Goal: Communication & Community: Answer question/provide support

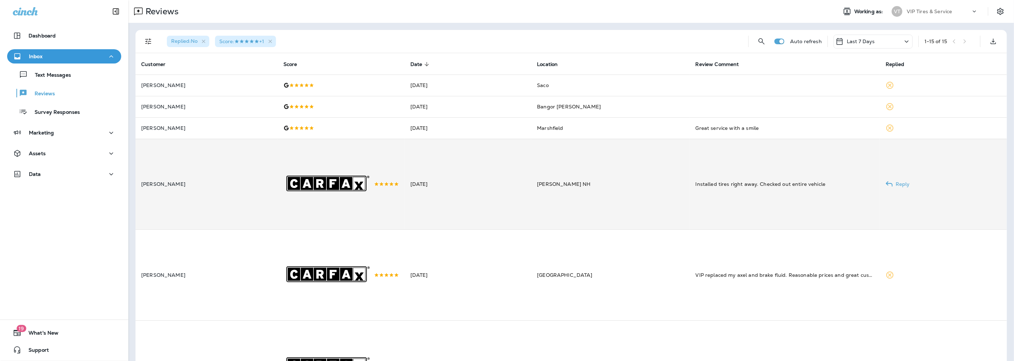
click at [477, 191] on td "[DATE]" at bounding box center [467, 184] width 127 height 91
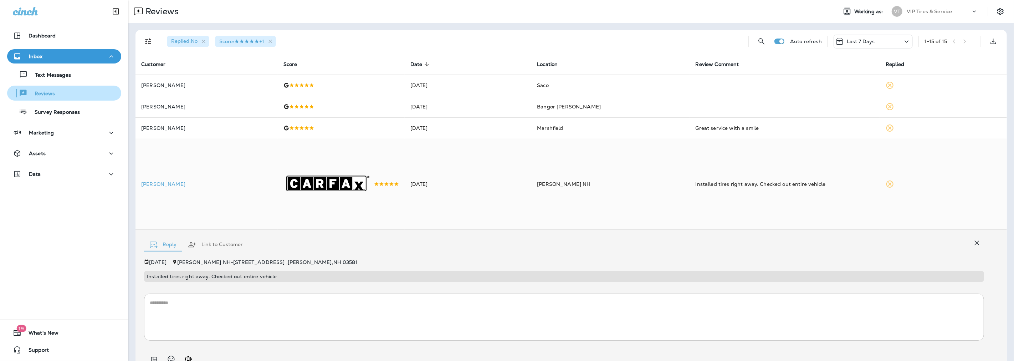
click at [48, 93] on p "Reviews" at bounding box center [40, 94] width 27 height 7
click at [273, 39] on icon "button" at bounding box center [270, 41] width 6 height 6
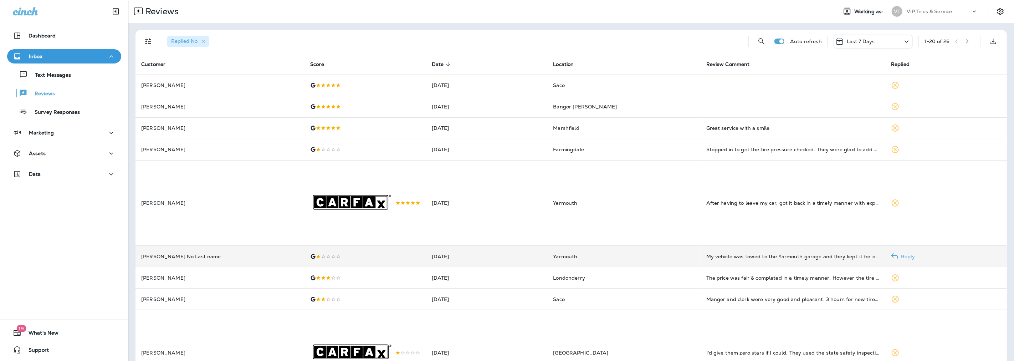
click at [310, 259] on div at bounding box center [365, 256] width 110 height 6
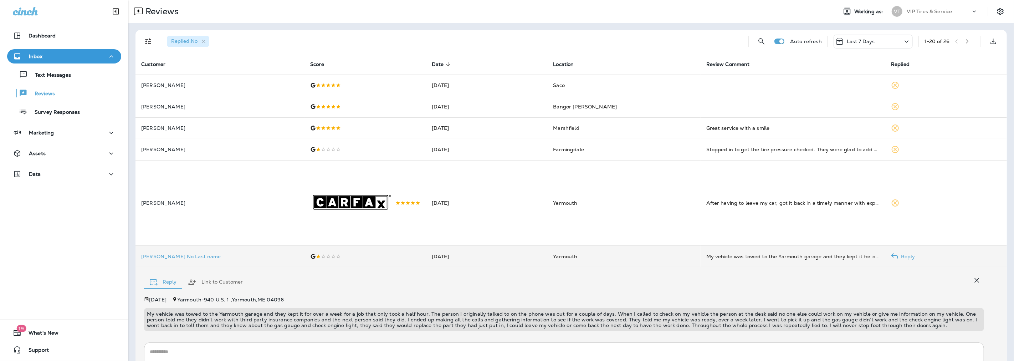
scroll to position [91, 0]
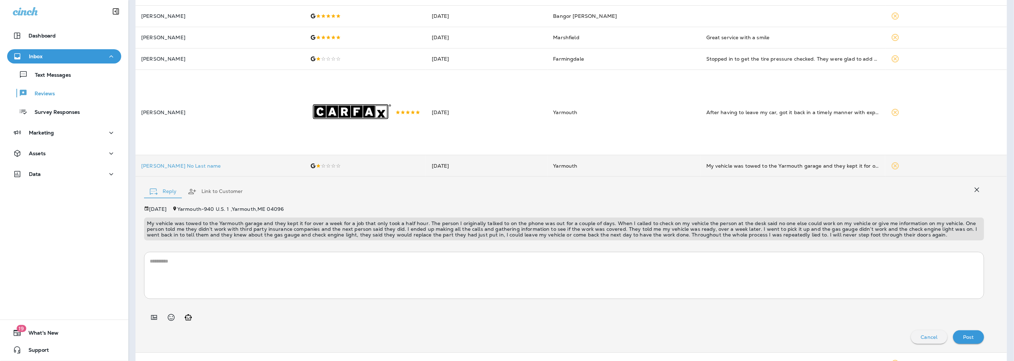
click at [486, 237] on p "My vehicle was towed to the Yarmouth garage and they kept it for over a week fo…" at bounding box center [564, 228] width 834 height 17
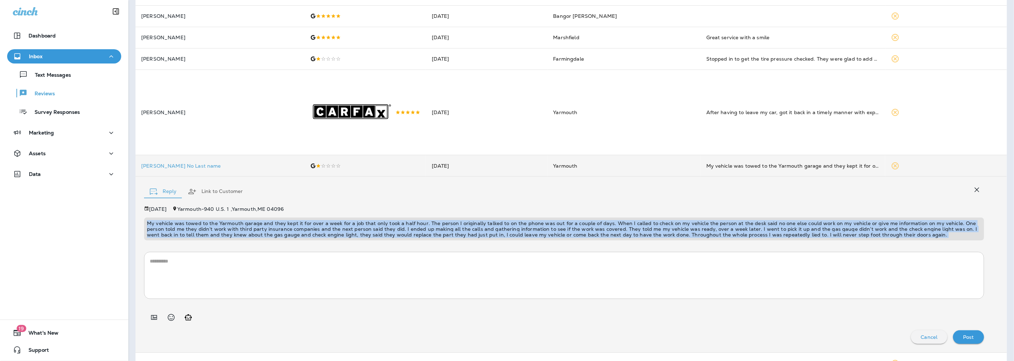
click at [486, 237] on p "My vehicle was towed to the Yarmouth garage and they kept it for over a week fo…" at bounding box center [564, 228] width 834 height 17
copy p "My vehicle was towed to the Yarmouth garage and they kept it for over a week fo…"
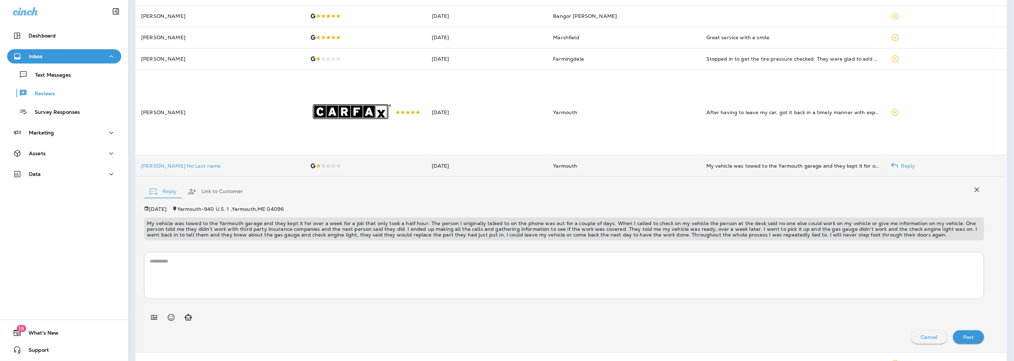
click at [174, 169] on p "[PERSON_NAME] No Last name" at bounding box center [220, 166] width 158 height 6
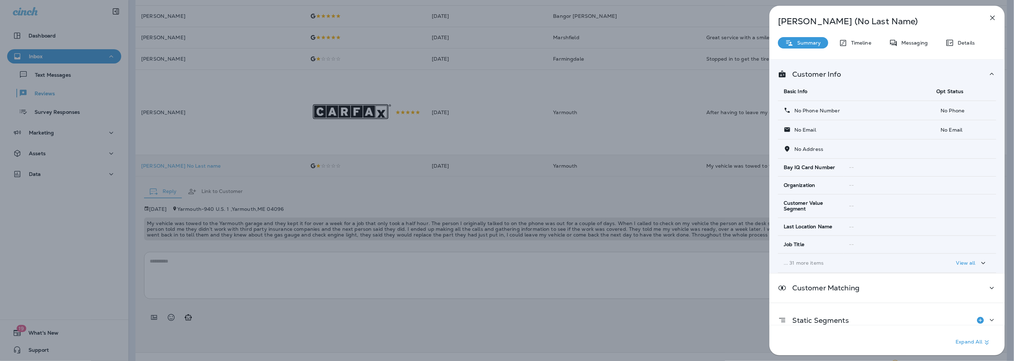
click at [438, 208] on div "[PERSON_NAME] (No Last Name) Summary Timeline Messaging Details Customer Info B…" at bounding box center [507, 180] width 1014 height 361
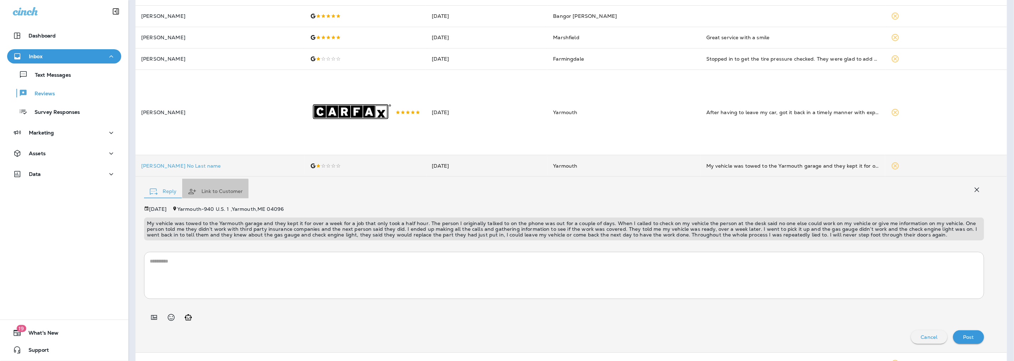
click at [207, 200] on button "Link to Customer" at bounding box center [215, 192] width 66 height 26
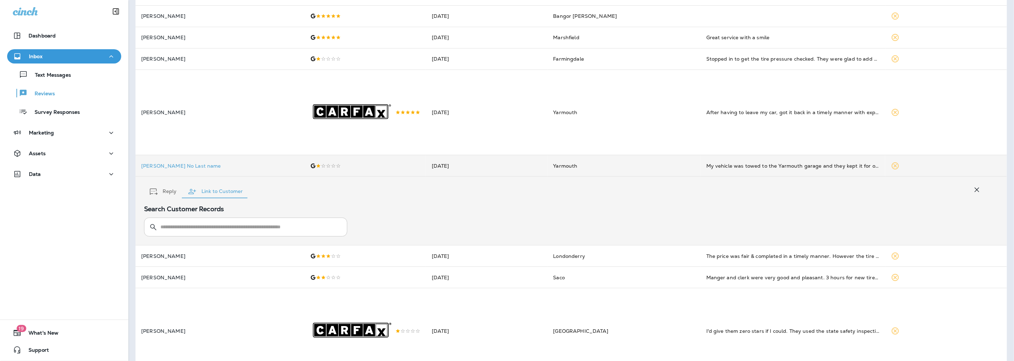
click at [191, 236] on input "text" at bounding box center [249, 226] width 179 height 19
type input "**********"
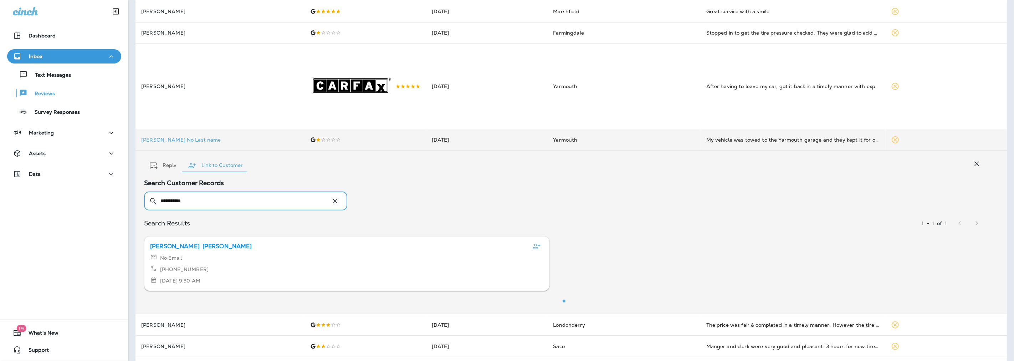
scroll to position [130, 0]
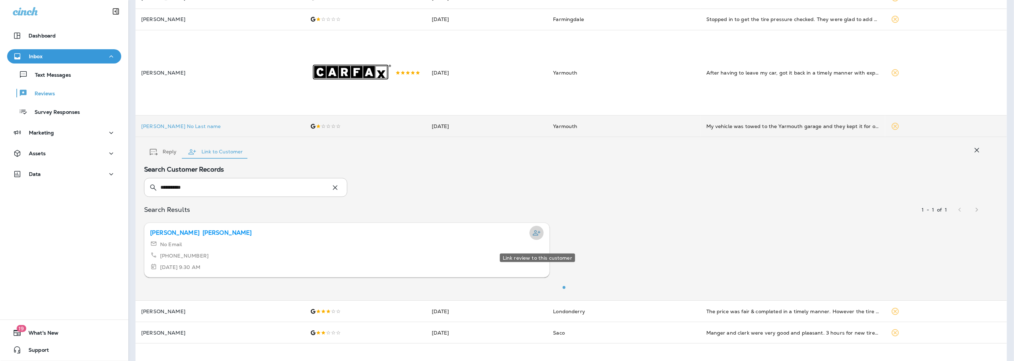
click at [537, 237] on icon "Link review to this customer" at bounding box center [536, 232] width 9 height 9
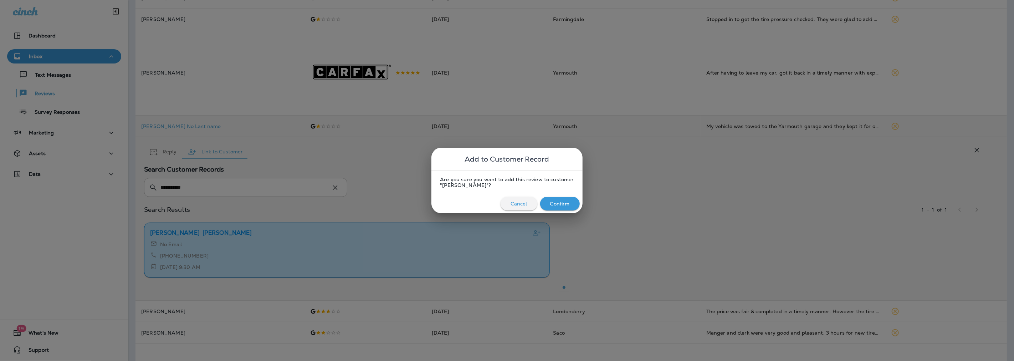
click at [566, 192] on div "Are you sure you want to add this review to customer "[PERSON_NAME]"?" at bounding box center [506, 182] width 151 height 24
click at [566, 201] on p "Confirm" at bounding box center [560, 204] width 20 height 6
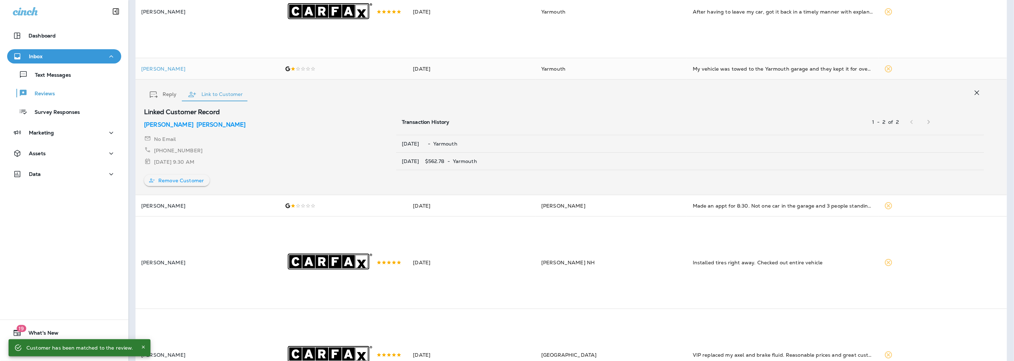
click at [169, 97] on button "Reply" at bounding box center [163, 95] width 38 height 26
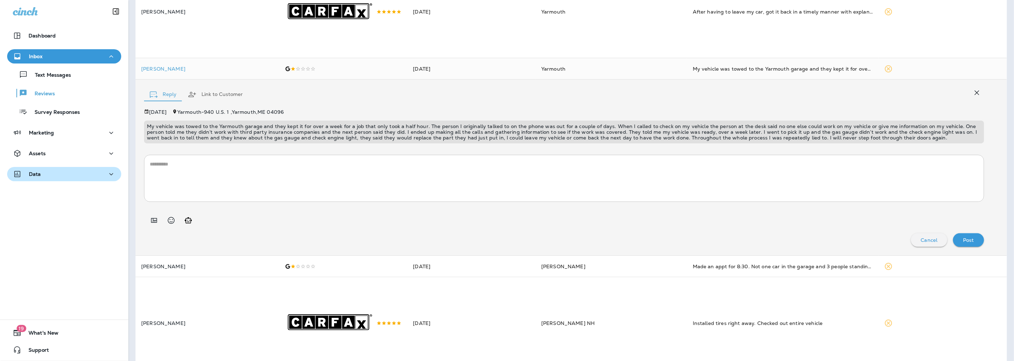
click at [40, 175] on p "Data" at bounding box center [35, 174] width 12 height 6
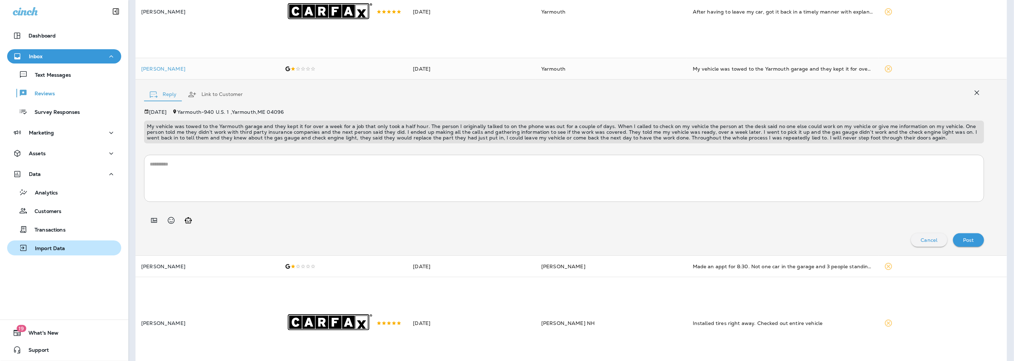
drag, startPoint x: 41, startPoint y: 228, endPoint x: 41, endPoint y: 246, distance: 18.2
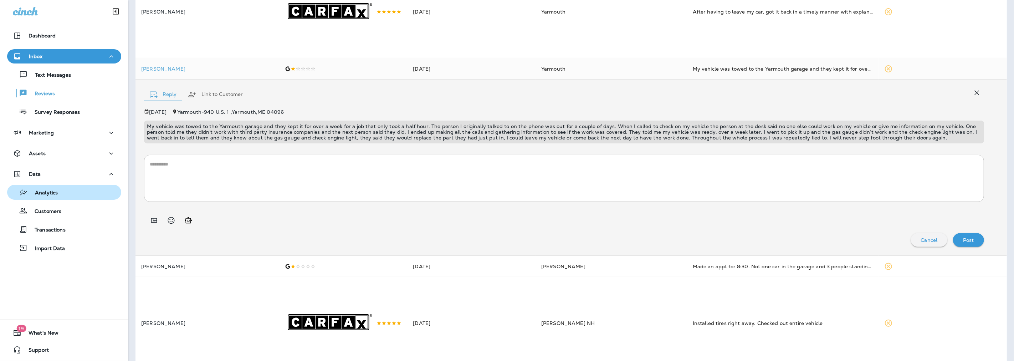
drag, startPoint x: 41, startPoint y: 246, endPoint x: 24, endPoint y: 190, distance: 58.4
drag, startPoint x: 24, startPoint y: 190, endPoint x: 74, endPoint y: 263, distance: 88.1
click at [74, 263] on div at bounding box center [64, 264] width 128 height 4
click at [151, 223] on icon "Add in a premade template" at bounding box center [154, 220] width 6 height 5
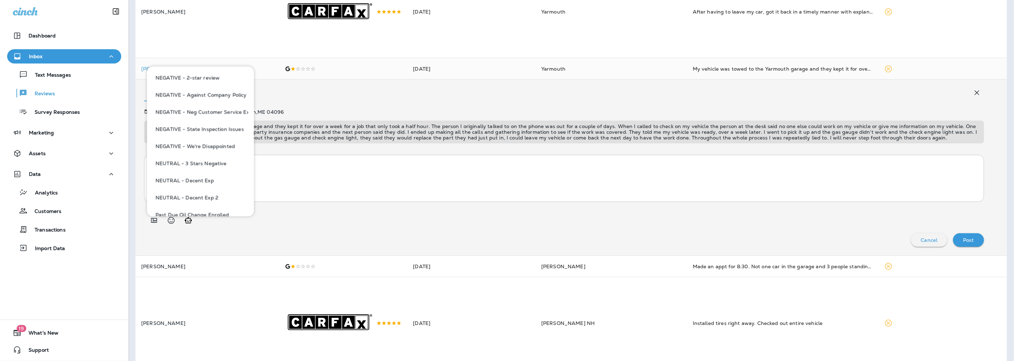
scroll to position [316, 0]
drag, startPoint x: 205, startPoint y: 79, endPoint x: 279, endPoint y: 127, distance: 88.3
click at [205, 79] on button "NEGATIVE - Against Company Policy" at bounding box center [201, 81] width 96 height 17
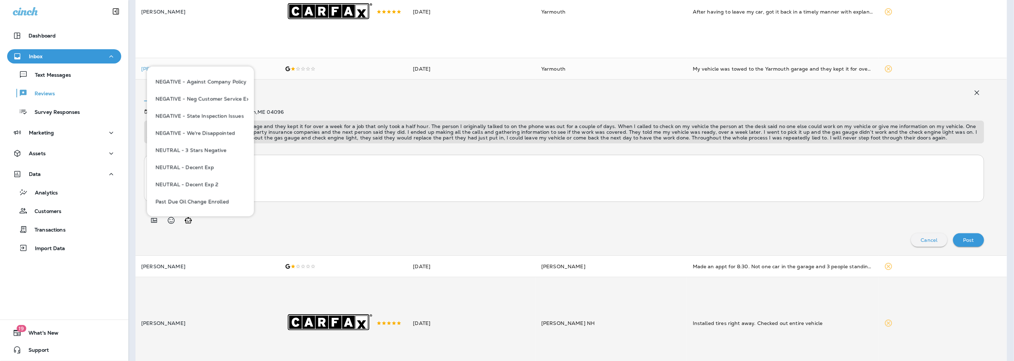
type textarea "**********"
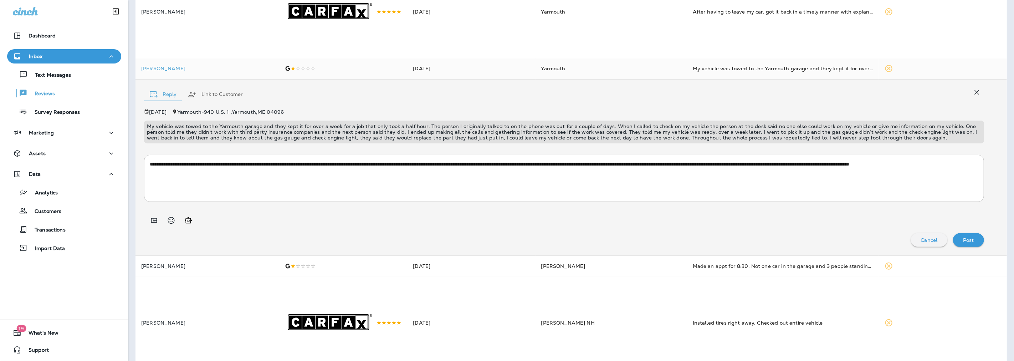
click at [963, 238] on div "Post" at bounding box center [968, 239] width 20 height 9
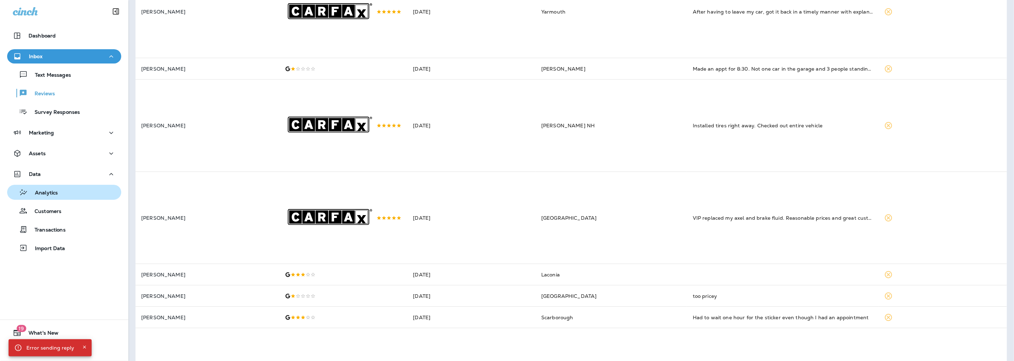
click at [63, 197] on div "Analytics" at bounding box center [64, 192] width 108 height 11
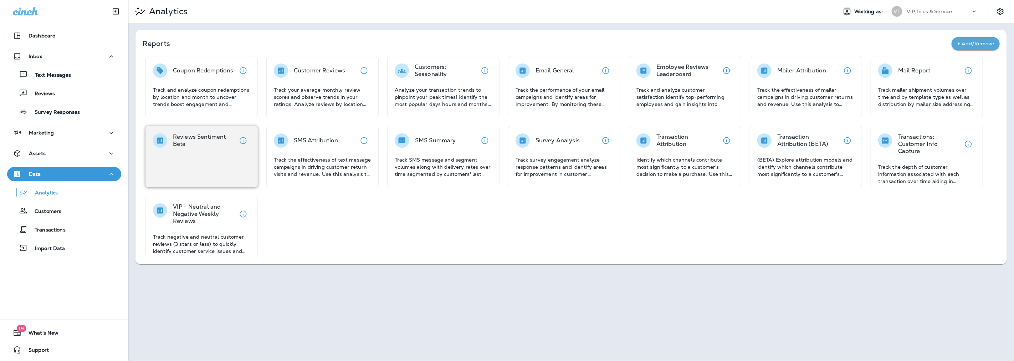
click at [222, 149] on div "Reviews Sentiment Beta" at bounding box center [201, 156] width 112 height 61
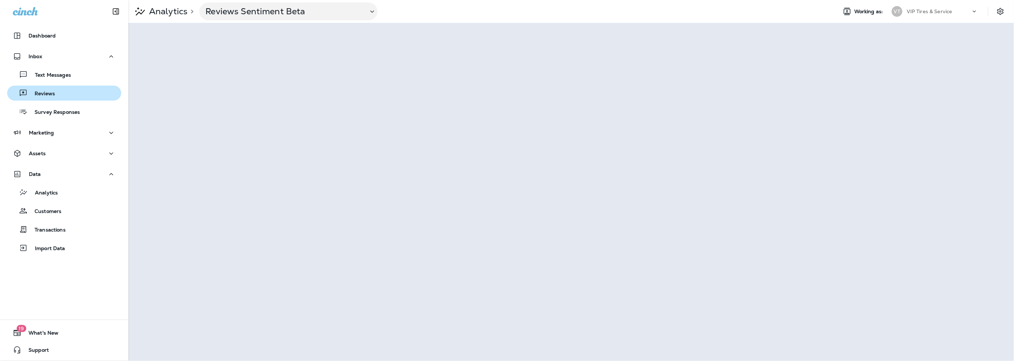
click at [48, 94] on p "Reviews" at bounding box center [40, 94] width 27 height 7
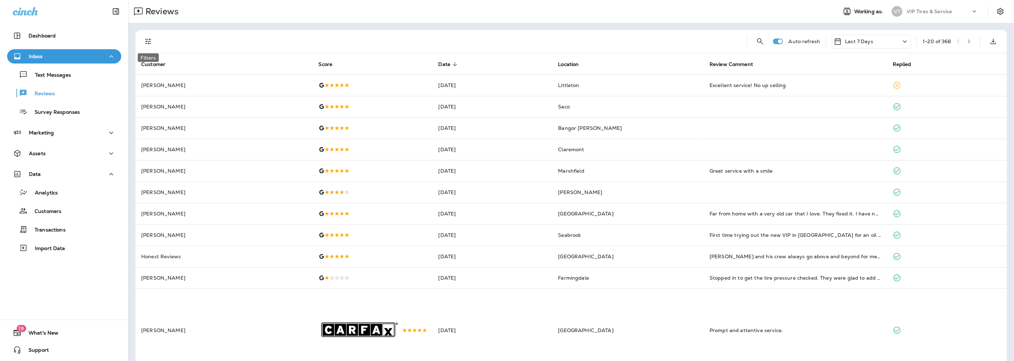
click at [148, 44] on icon "Filters" at bounding box center [148, 41] width 9 height 9
click at [160, 108] on span "No" at bounding box center [160, 105] width 7 height 6
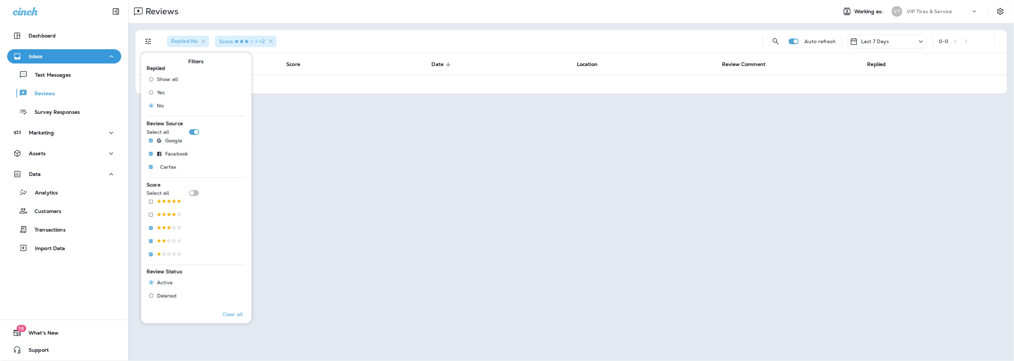
click at [312, 34] on div "Replied : No Score : +2" at bounding box center [459, 41] width 596 height 23
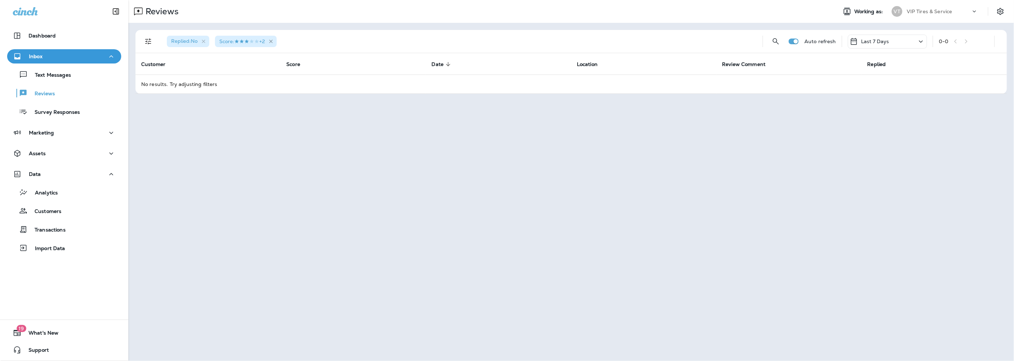
click at [271, 42] on icon "button" at bounding box center [271, 41] width 6 height 6
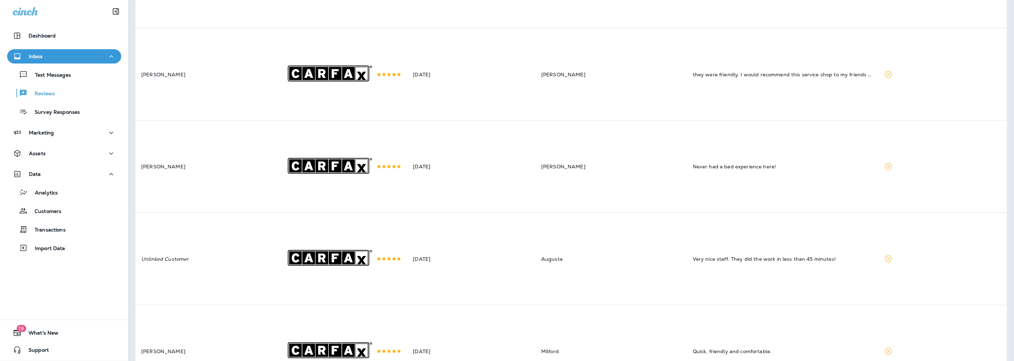
scroll to position [950, 0]
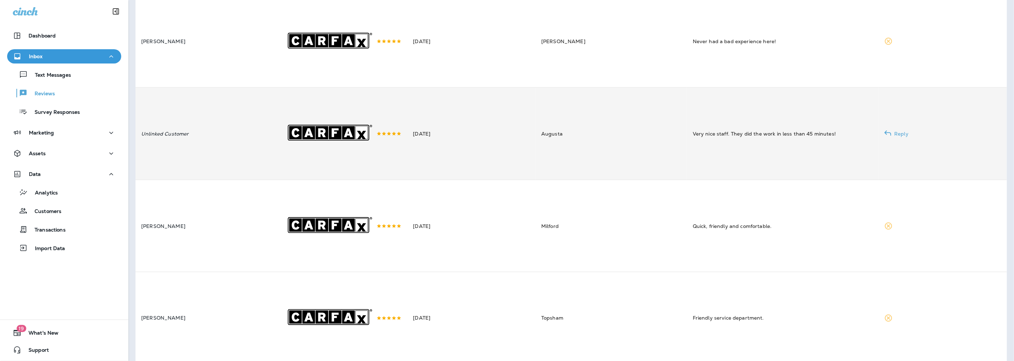
click at [221, 168] on td "Unlinked Customer" at bounding box center [207, 134] width 144 height 92
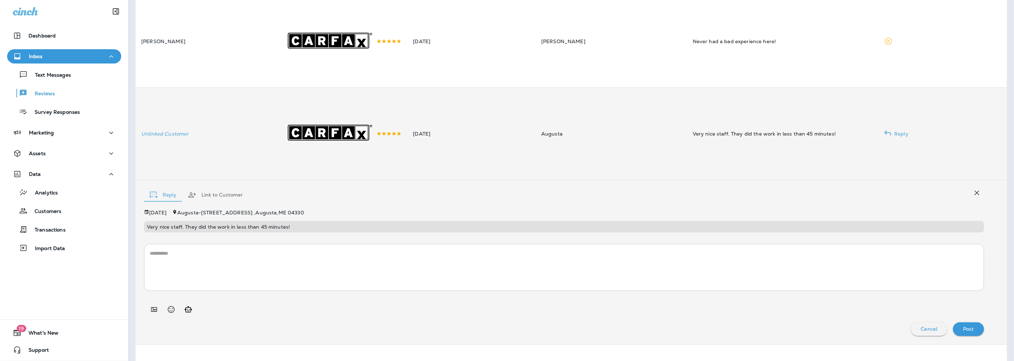
scroll to position [852, 0]
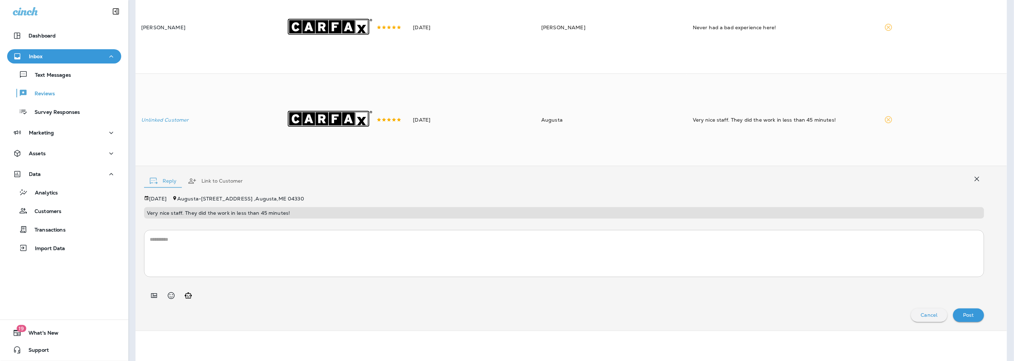
click at [215, 194] on button "Link to Customer" at bounding box center [215, 181] width 66 height 26
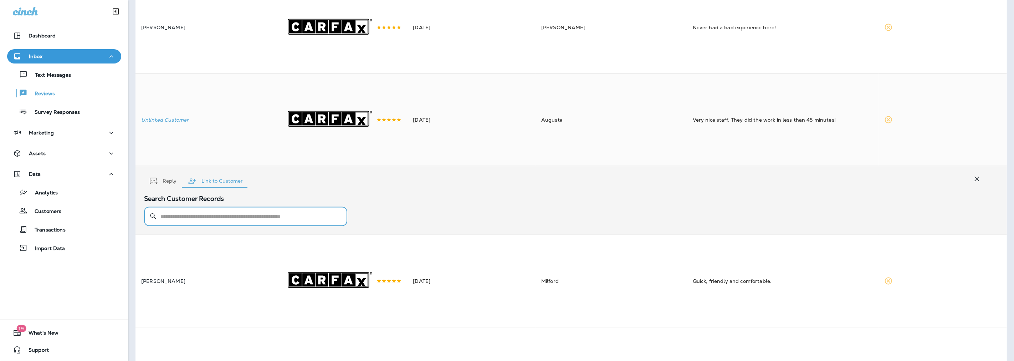
click at [218, 226] on input "text" at bounding box center [249, 216] width 179 height 19
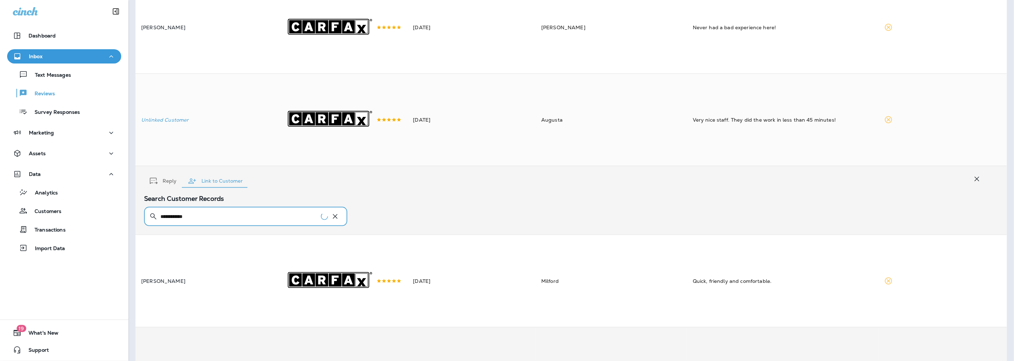
type input "**********"
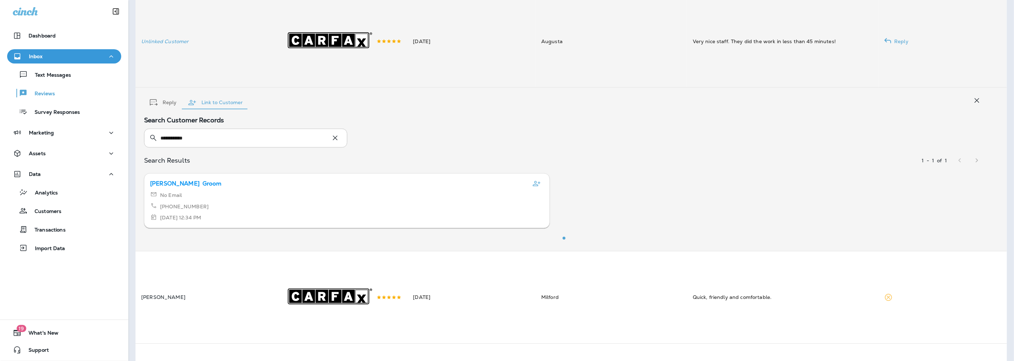
scroll to position [970, 0]
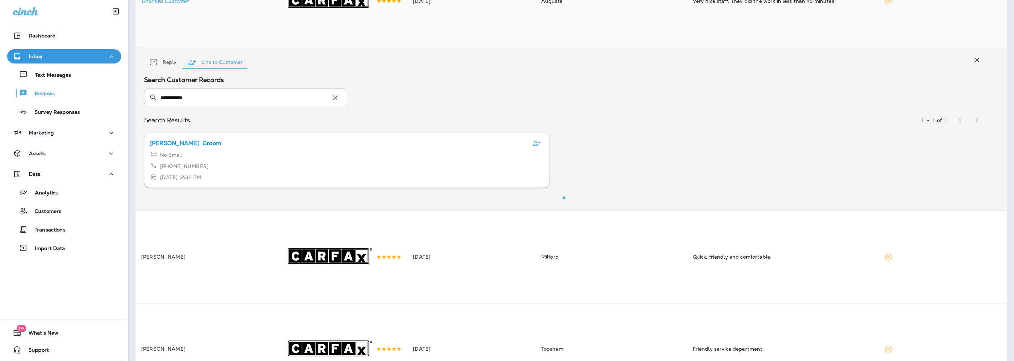
click at [538, 148] on icon "Link review to this customer" at bounding box center [536, 143] width 9 height 9
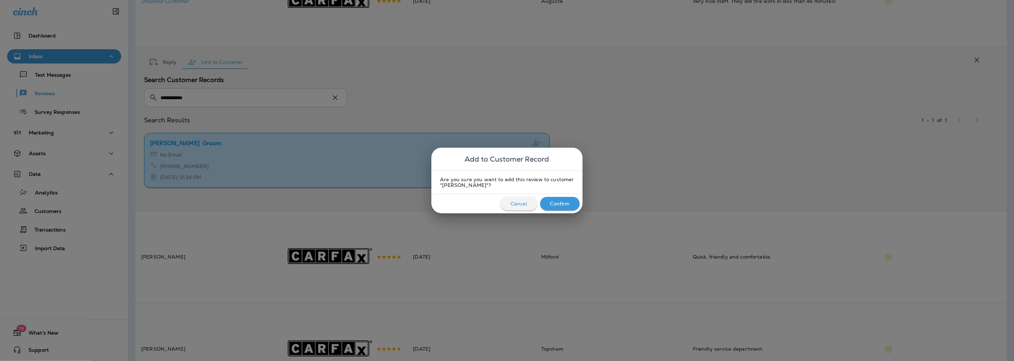
click at [553, 202] on p "Confirm" at bounding box center [560, 204] width 20 height 6
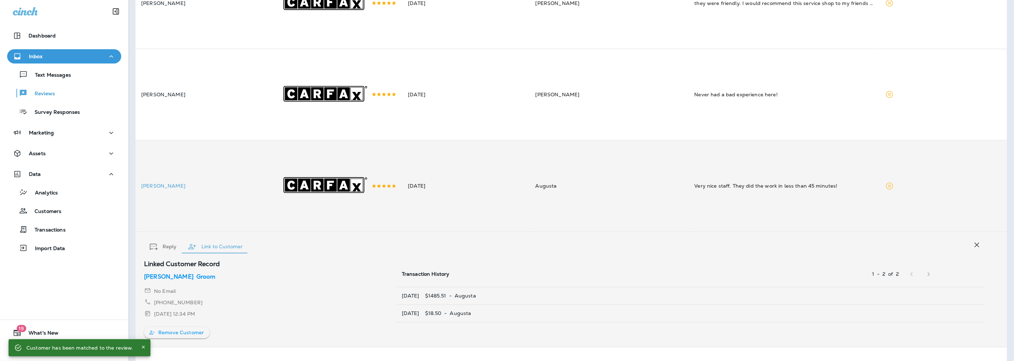
scroll to position [1023, 0]
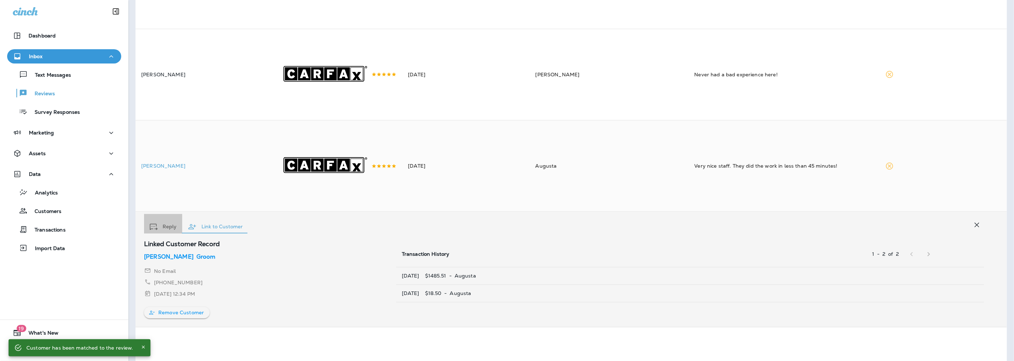
click at [168, 239] on button "Reply" at bounding box center [163, 227] width 38 height 26
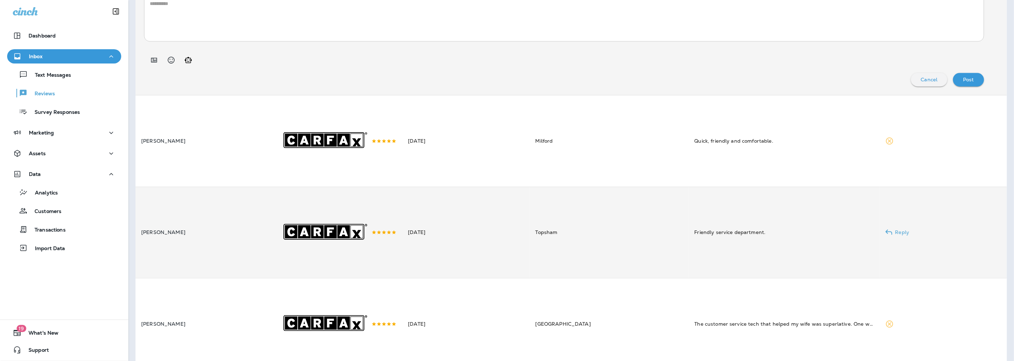
scroll to position [1139, 0]
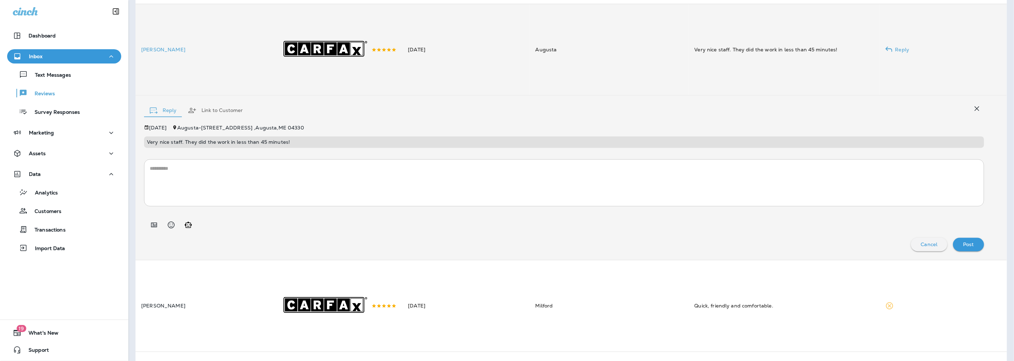
click at [232, 52] on td "[PERSON_NAME]" at bounding box center [204, 49] width 139 height 91
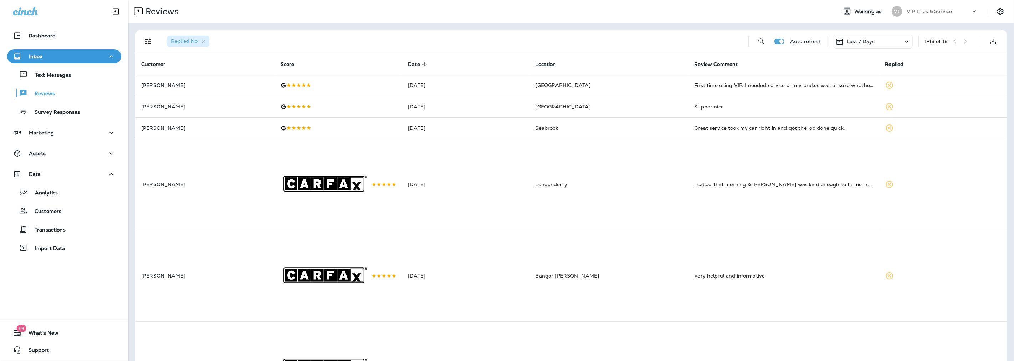
scroll to position [1076, 0]
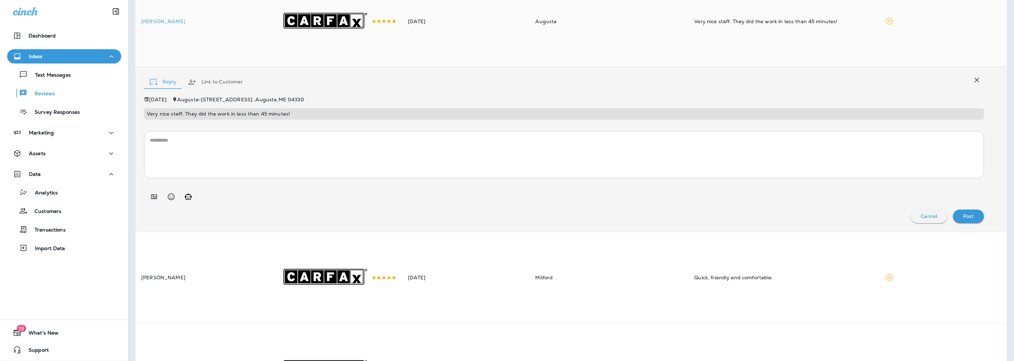
click at [34, 54] on p "Inbox" at bounding box center [36, 56] width 14 height 6
